Goal: Information Seeking & Learning: Learn about a topic

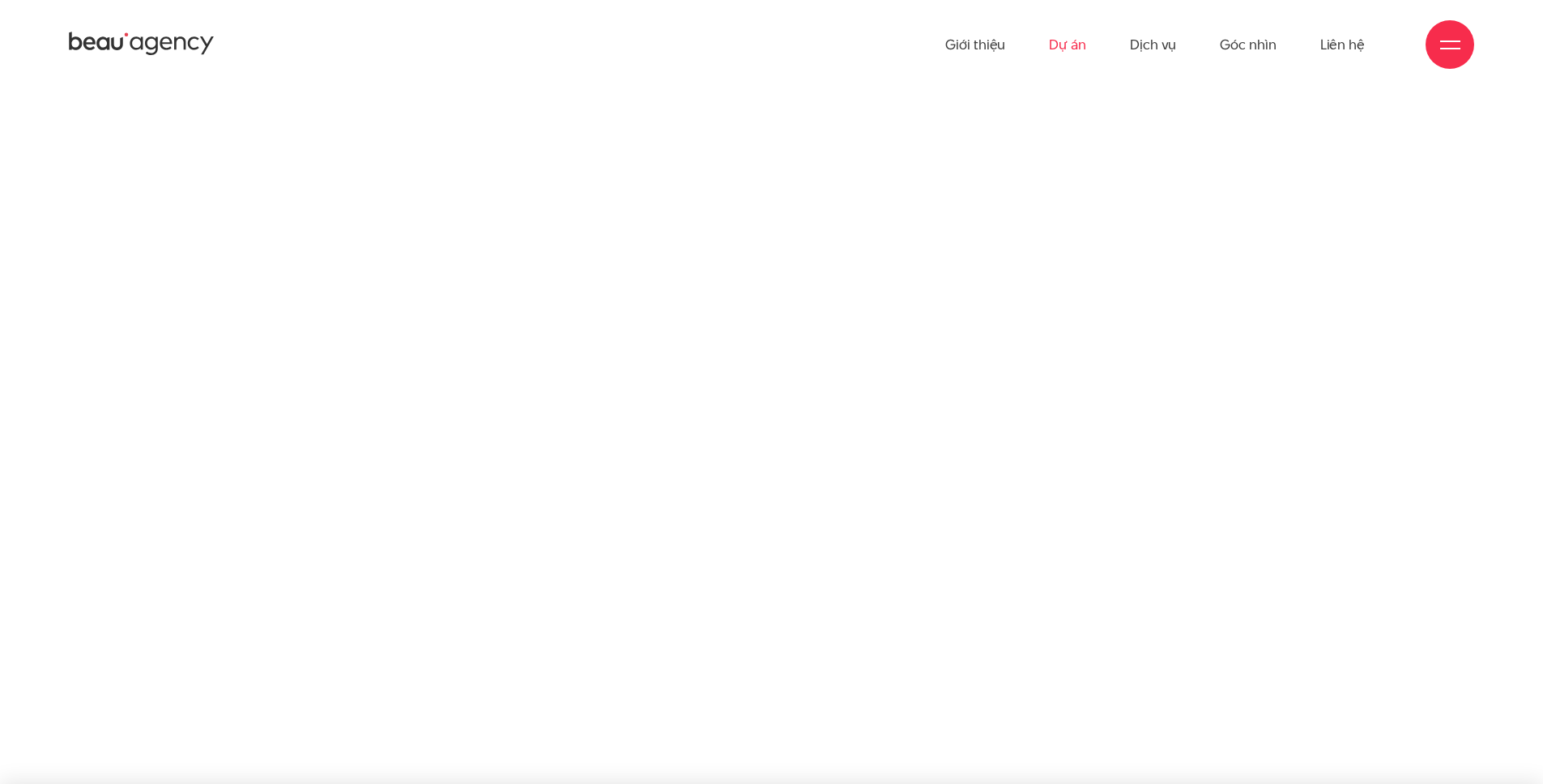
click at [1074, 39] on link "Dự án" at bounding box center [1068, 44] width 37 height 89
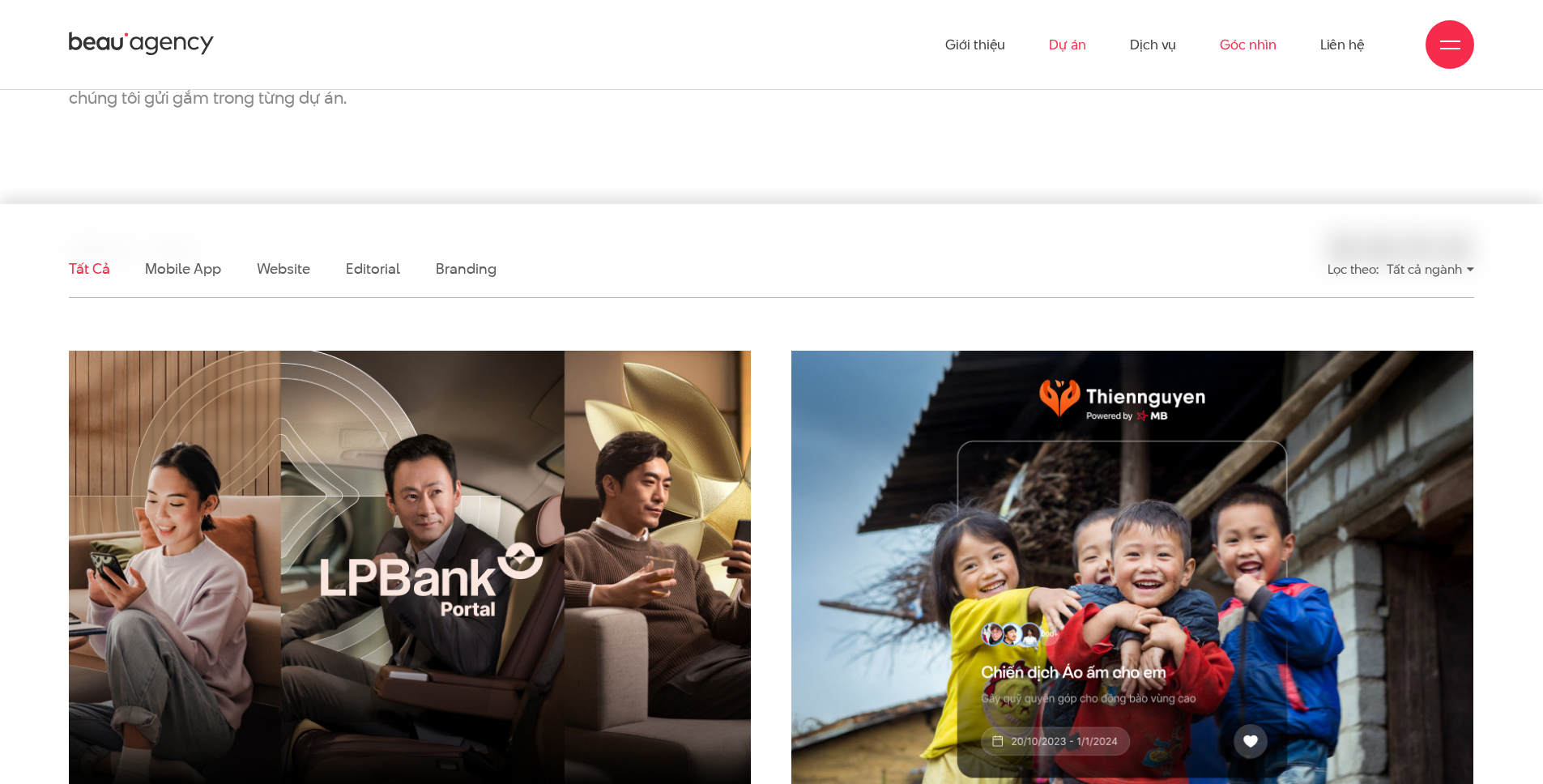
scroll to position [294, 0]
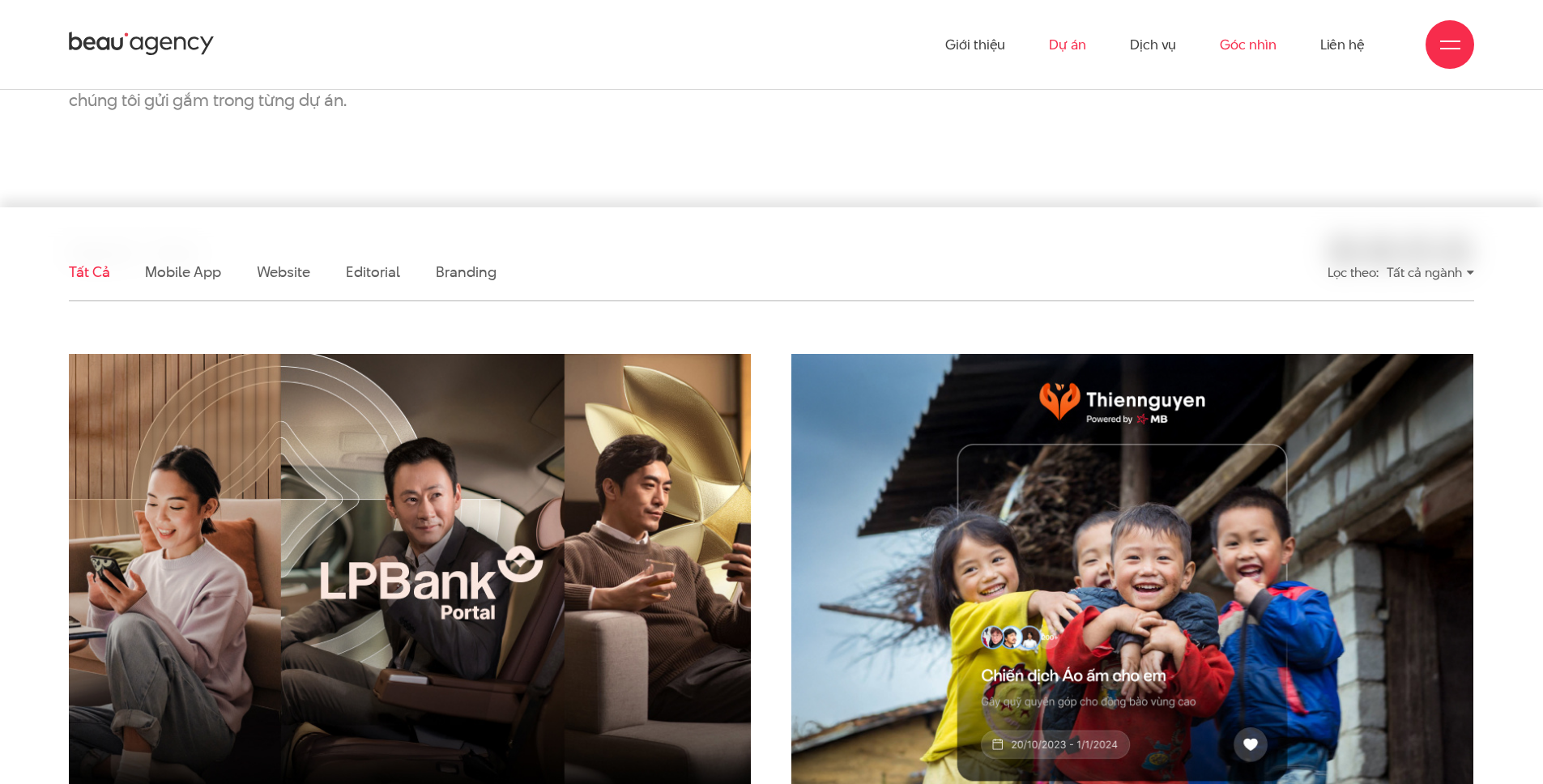
click at [1253, 43] on link "Góc nhìn" at bounding box center [1248, 44] width 56 height 89
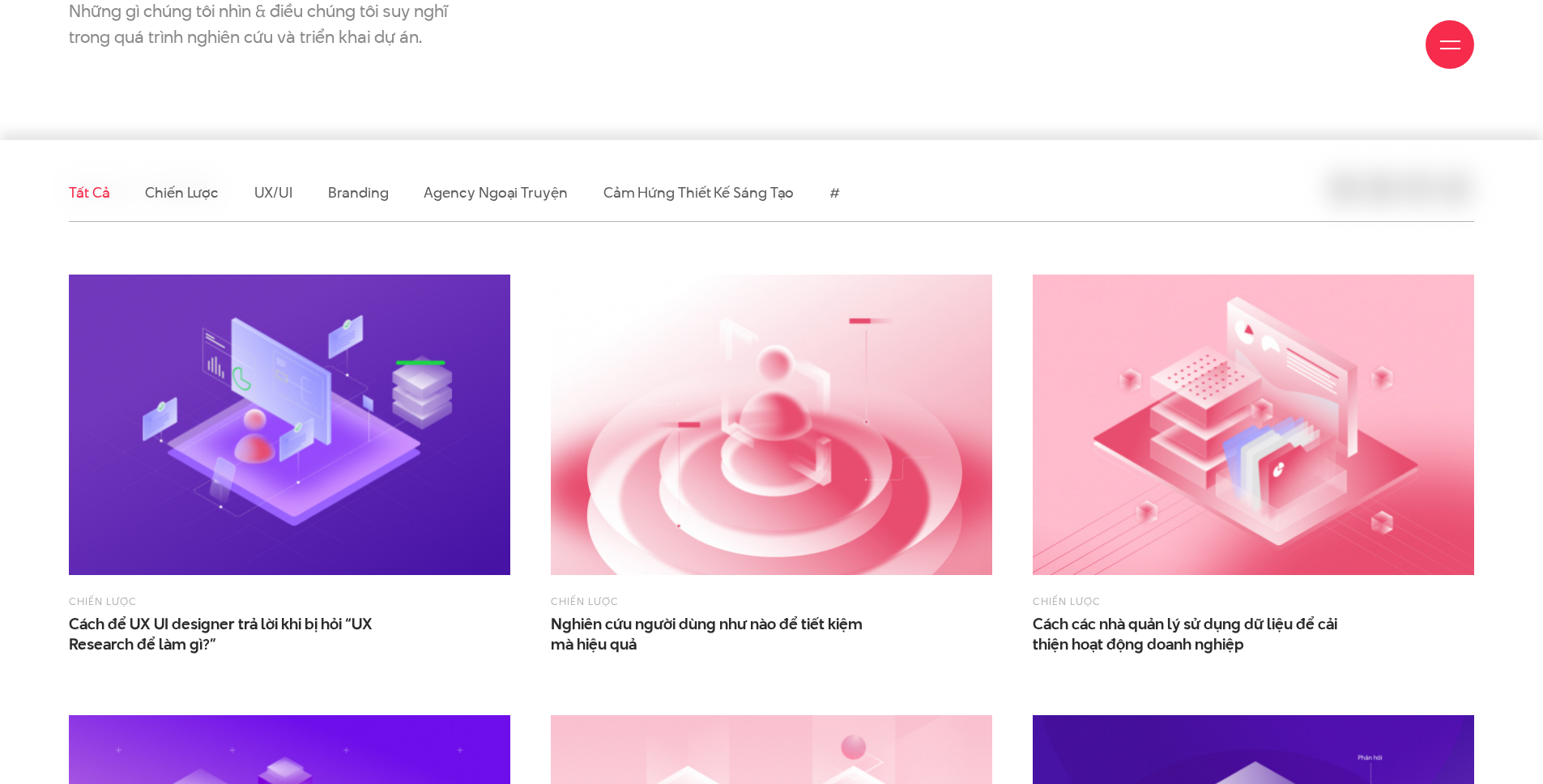
scroll to position [647, 0]
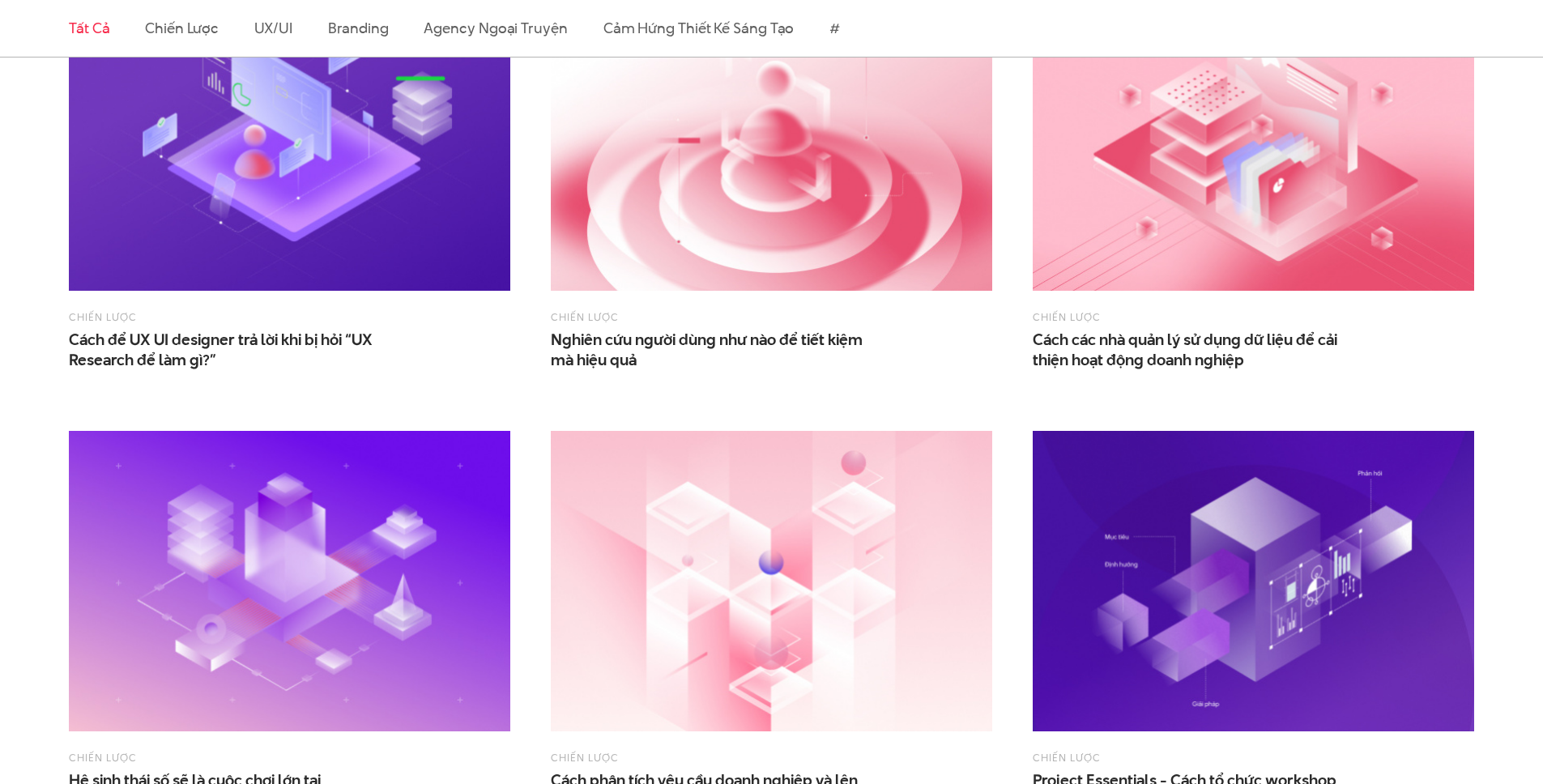
click at [766, 373] on div "Chiến lược Nghiên cứu người dùng như nào để tiết kiệm mà hiệu quả" at bounding box center [772, 190] width 441 height 400
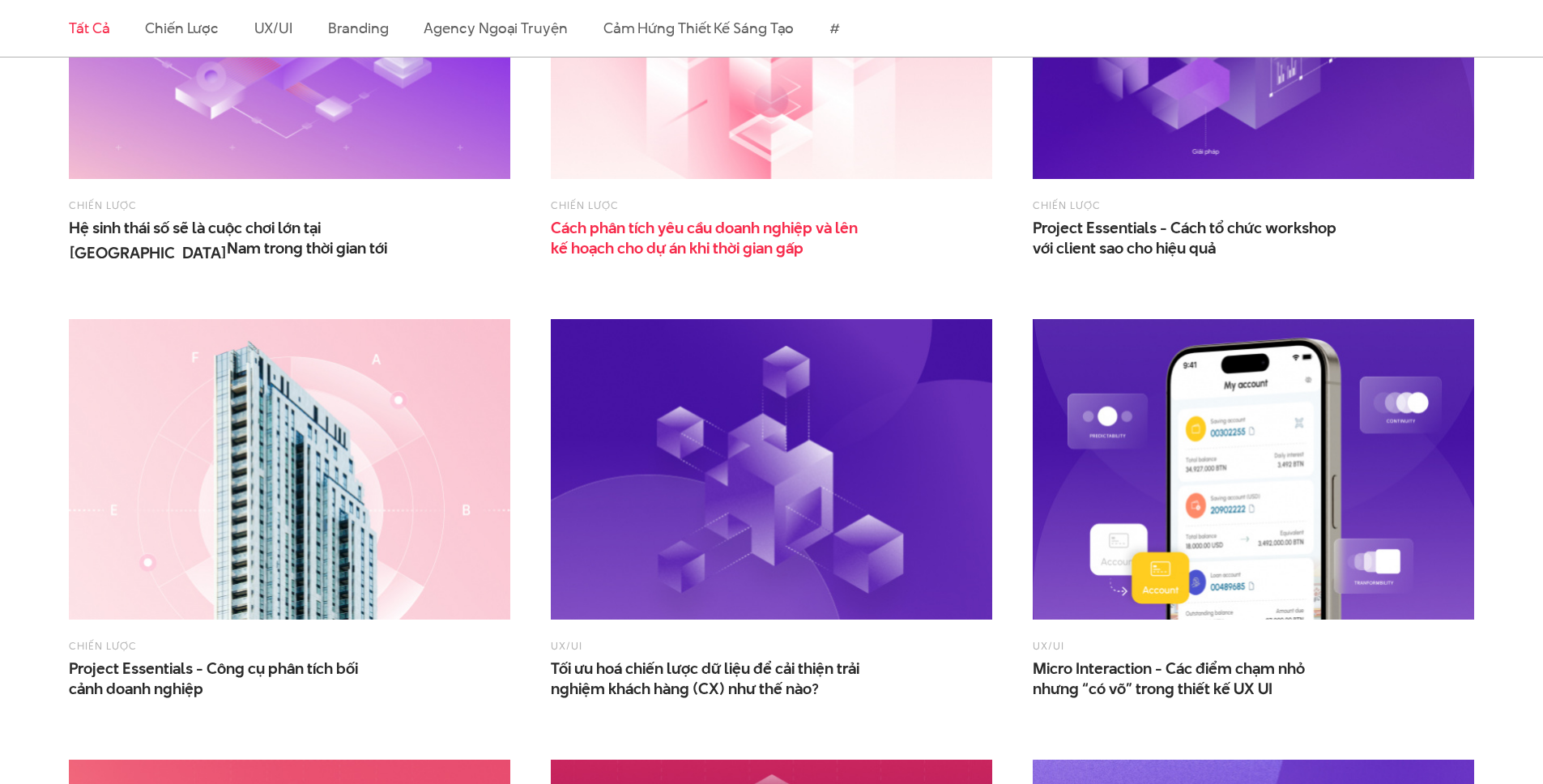
scroll to position [1378, 0]
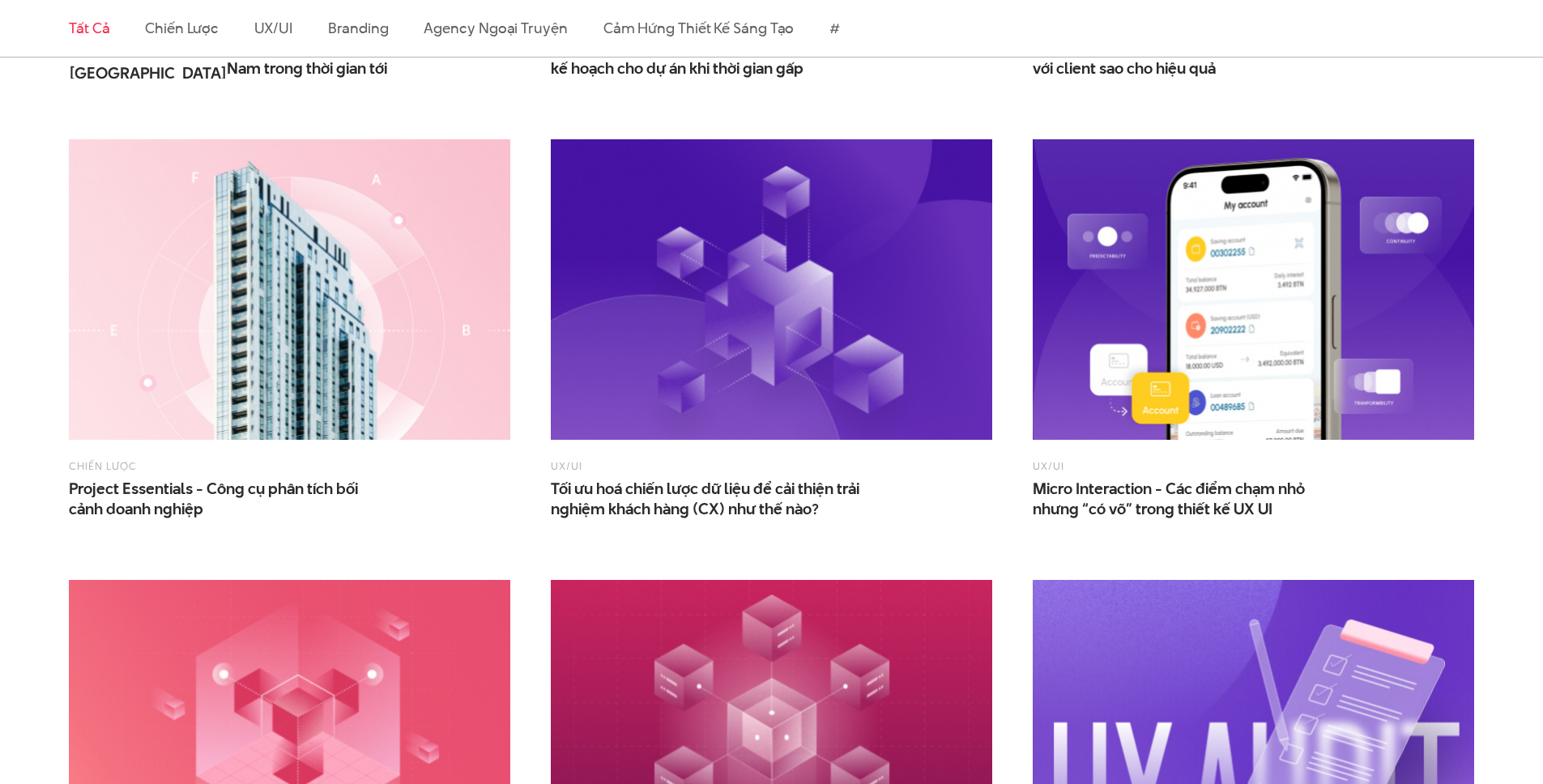
click at [1256, 17] on ul "Tất cả Chiến lược UX/UI Branding Agency ngoại truyện Cảm hứng thiết kế sáng tạo…" at bounding box center [772, 28] width 1406 height 57
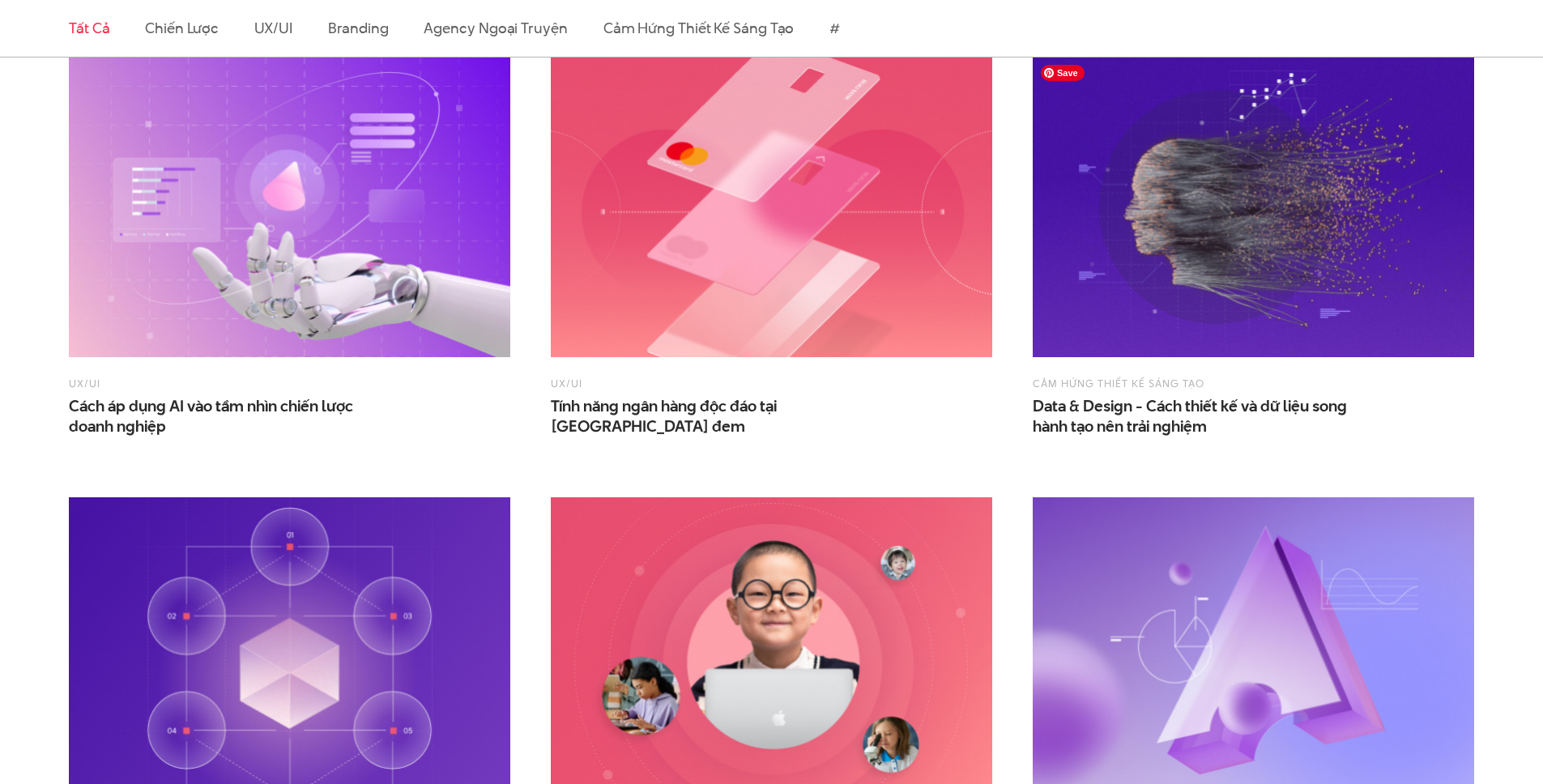
scroll to position [2352, 0]
